Goal: Task Accomplishment & Management: Use online tool/utility

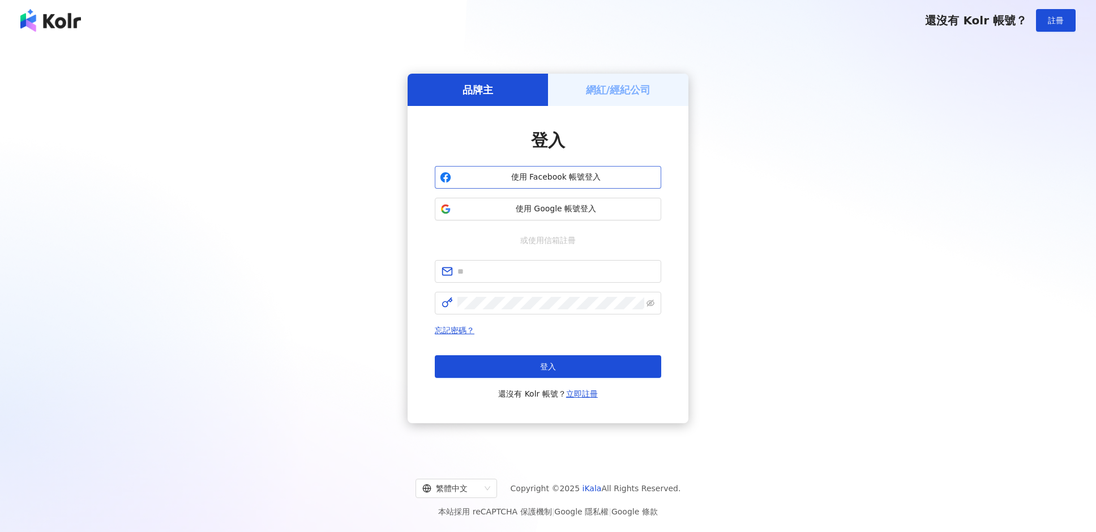
click at [521, 178] on span "使用 Facebook 帳號登入" at bounding box center [556, 177] width 200 height 11
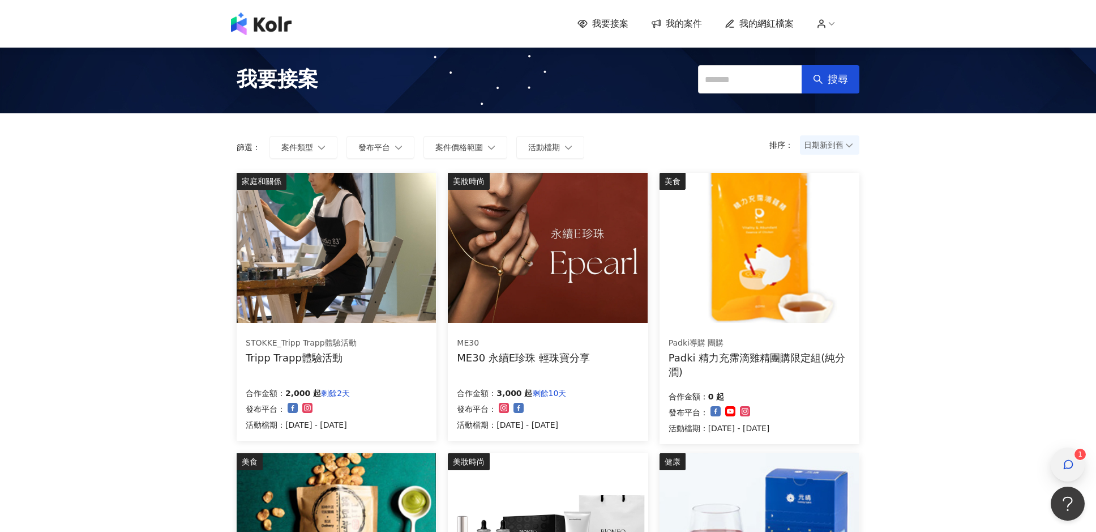
click at [1071, 464] on icon "button" at bounding box center [1068, 464] width 11 height 11
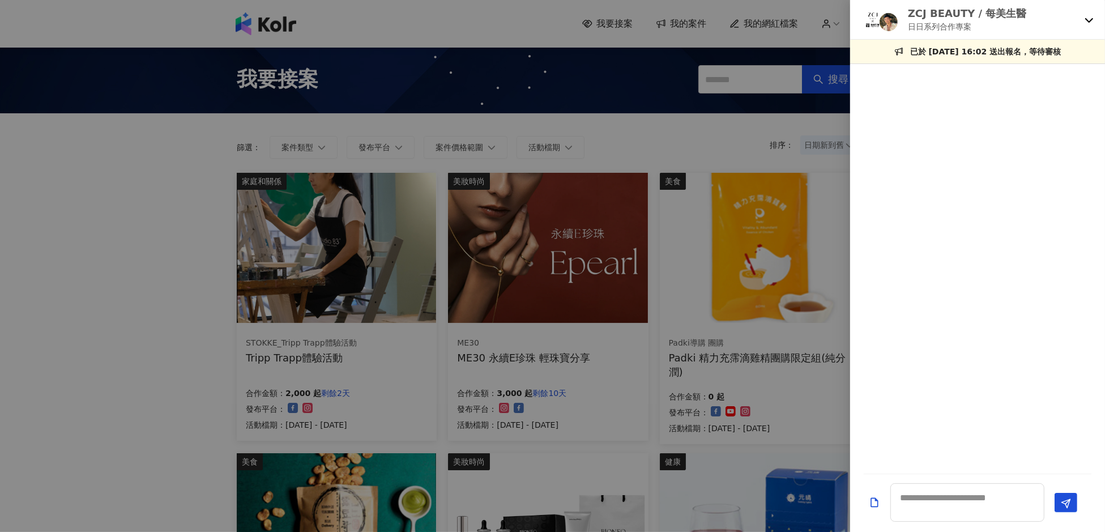
click at [1086, 19] on icon at bounding box center [1089, 20] width 8 height 5
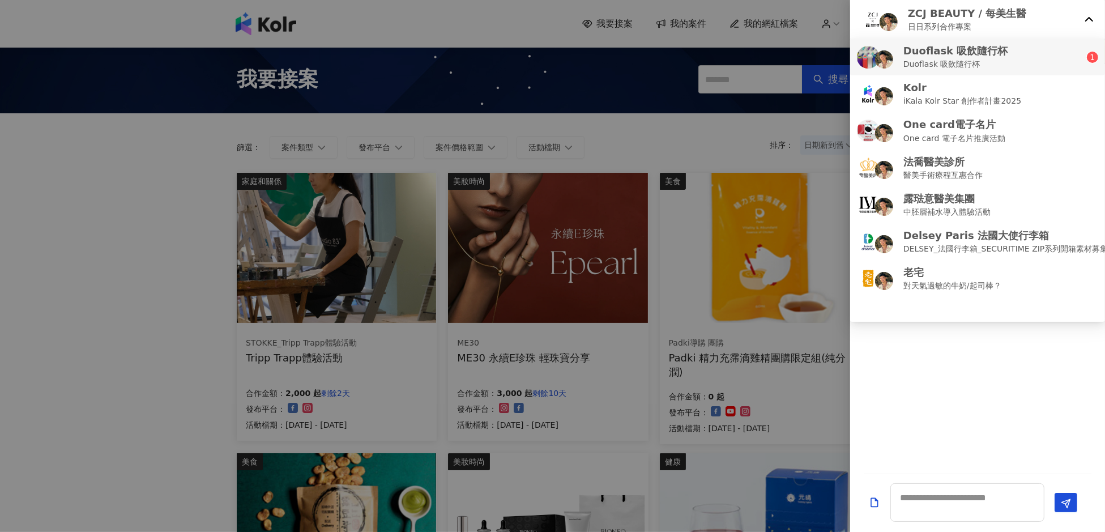
click at [1048, 58] on div "Duoflask 吸飲隨行杯 Duoflask 吸飲隨行杯" at bounding box center [972, 57] width 230 height 27
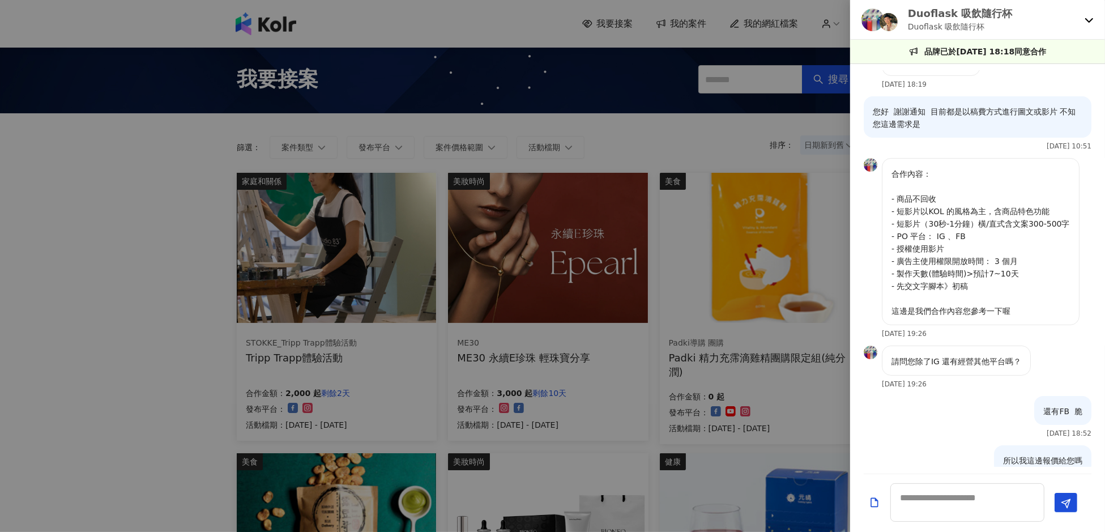
scroll to position [201, 0]
